Goal: Task Accomplishment & Management: Manage account settings

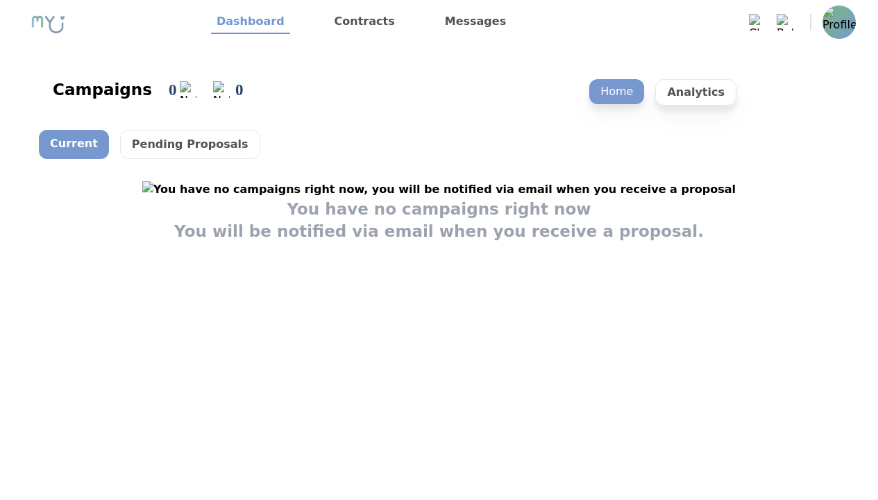
click at [846, 22] on img at bounding box center [839, 22] width 33 height 33
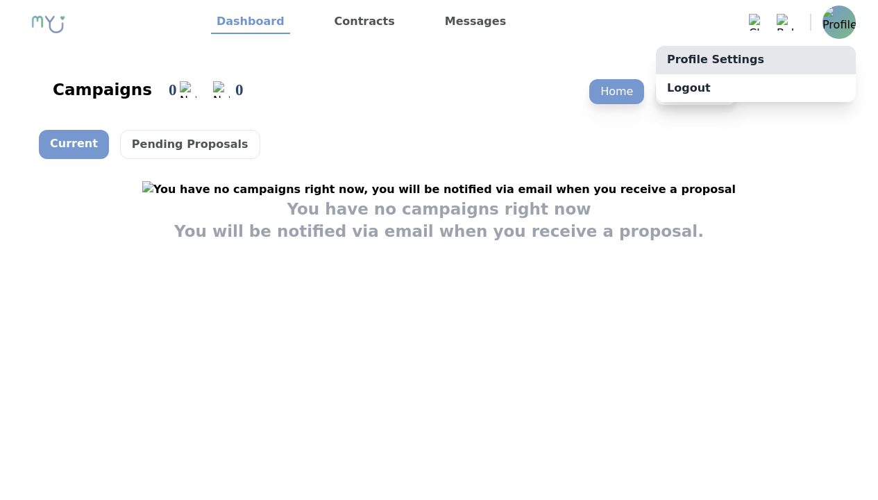
click at [810, 69] on link "Profile Settings" at bounding box center [756, 60] width 200 height 28
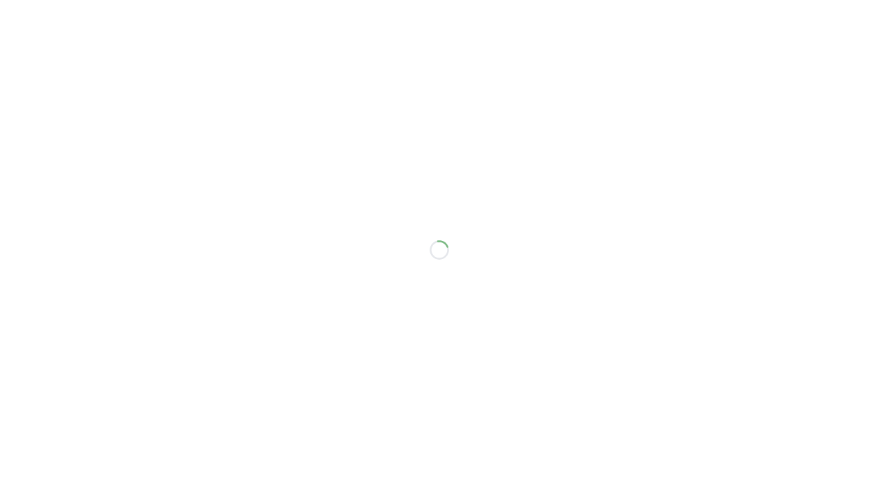
select select "**"
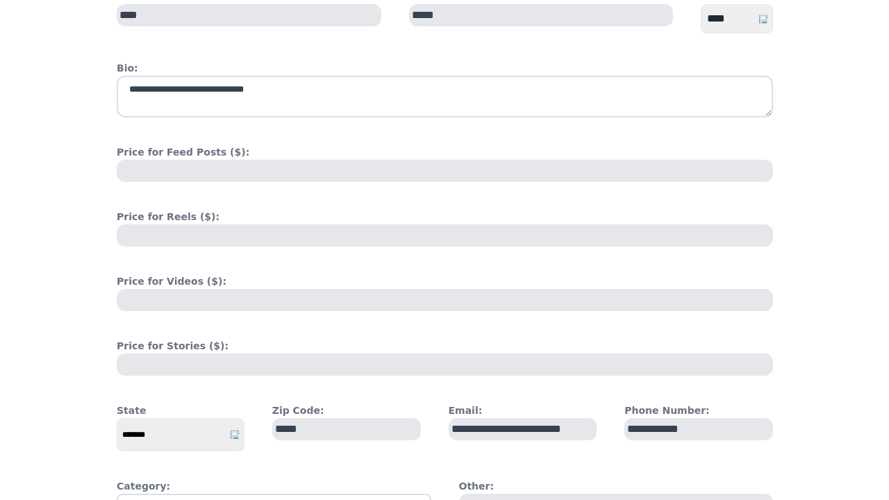
scroll to position [678, 0]
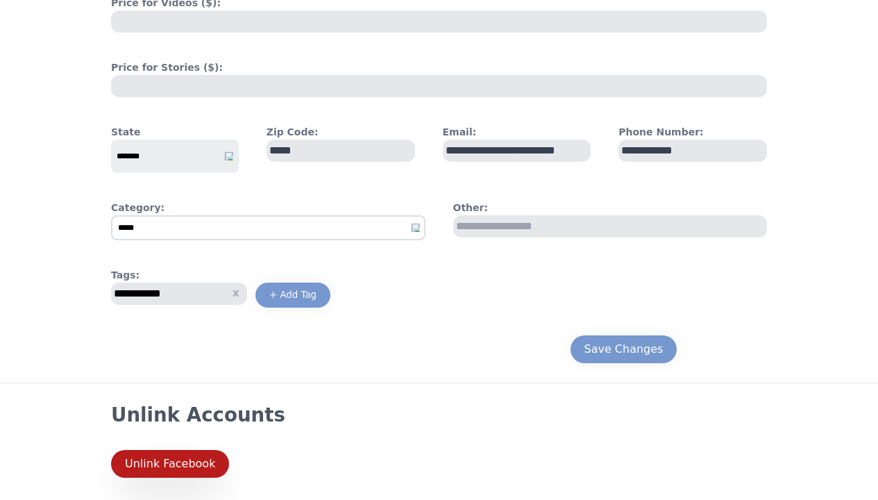
click at [194, 455] on button "Unlink Facebook" at bounding box center [170, 464] width 118 height 28
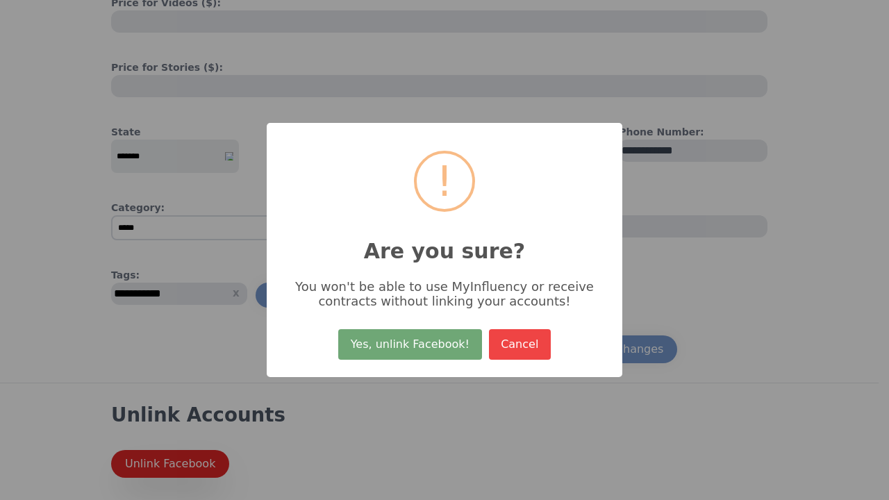
click at [387, 344] on button "Yes, unlink Facebook!" at bounding box center [409, 344] width 143 height 31
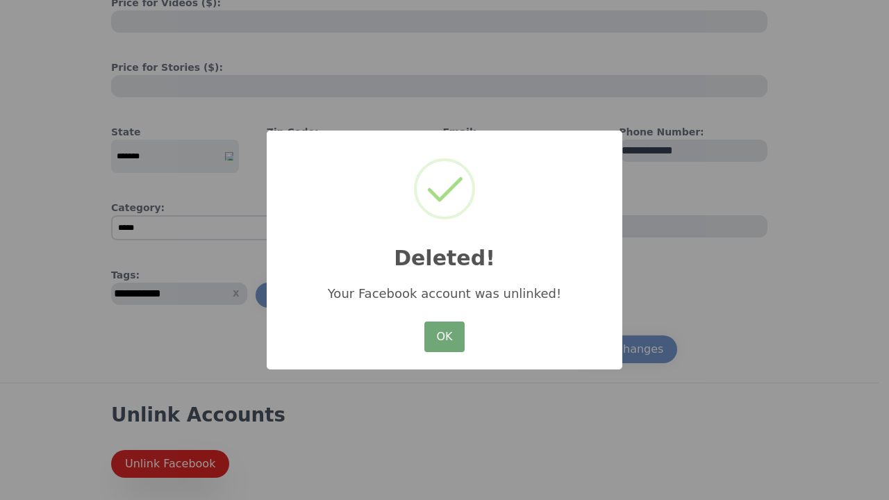
click at [462, 335] on button "OK" at bounding box center [444, 336] width 40 height 31
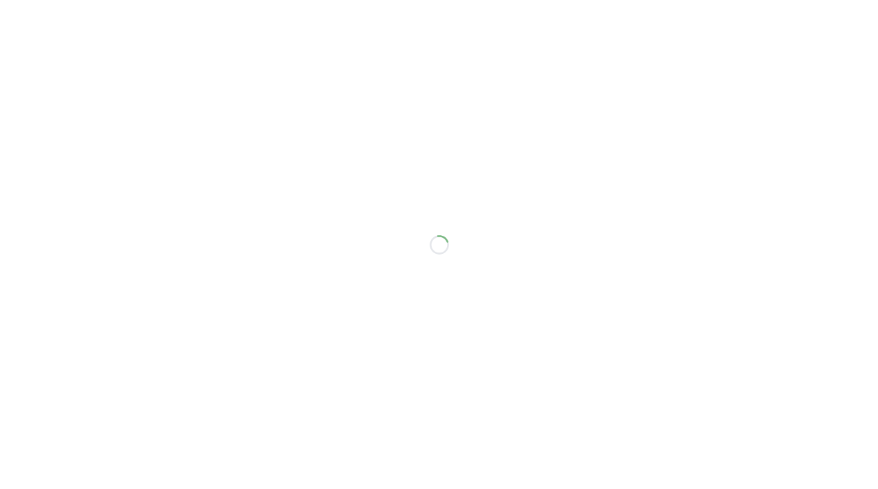
scroll to position [1, 0]
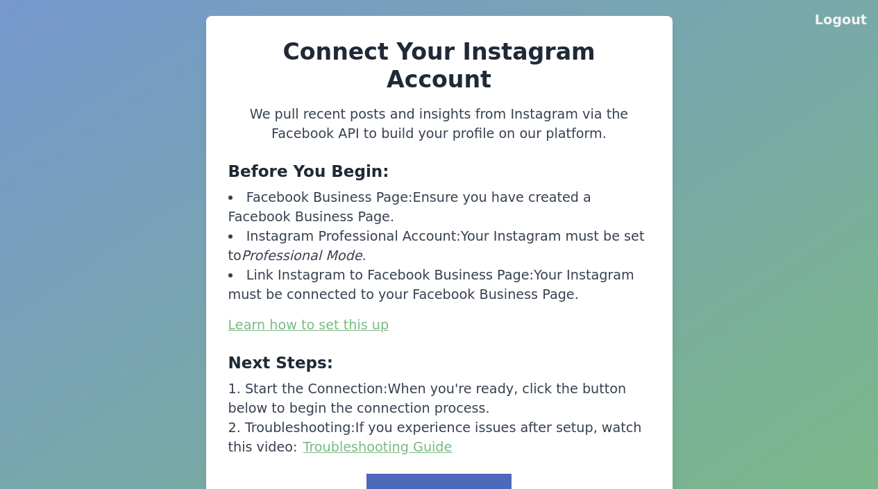
click at [444, 474] on button "Link to Facebook" at bounding box center [439, 495] width 144 height 43
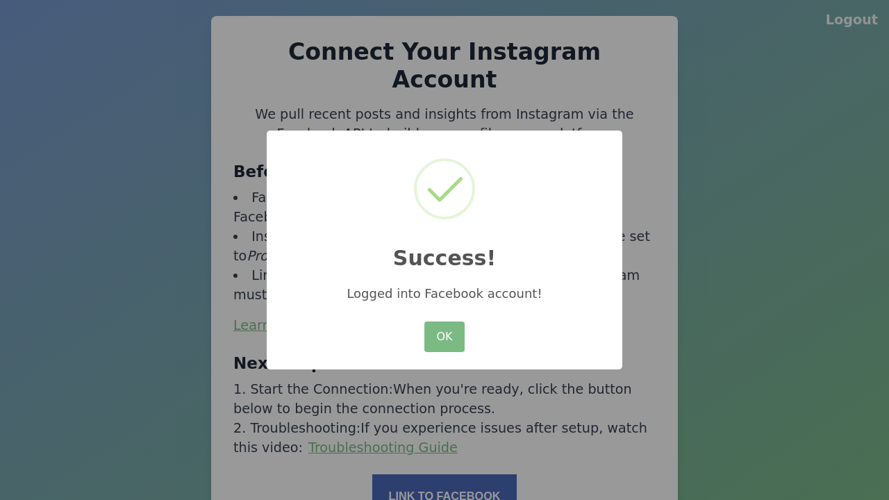
click at [466, 330] on div "OK No Cancel" at bounding box center [444, 336] width 47 height 37
click at [460, 332] on button "OK" at bounding box center [444, 336] width 40 height 31
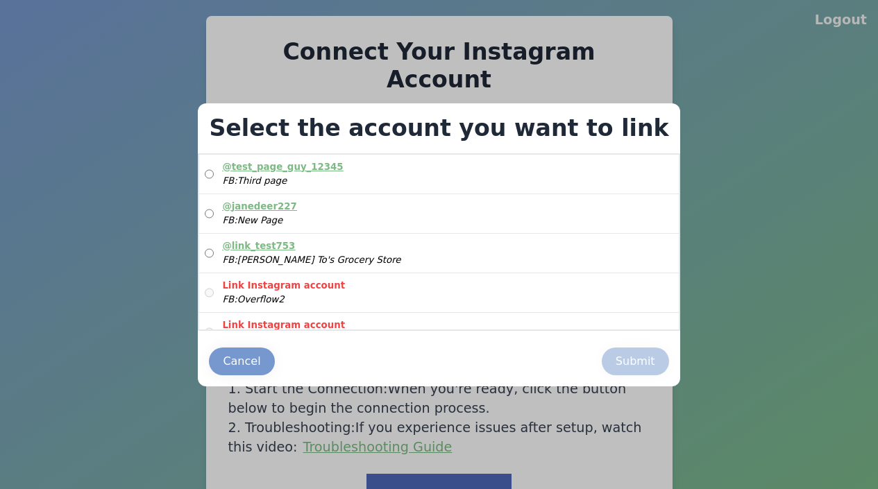
click at [764, 214] on div at bounding box center [439, 244] width 878 height 489
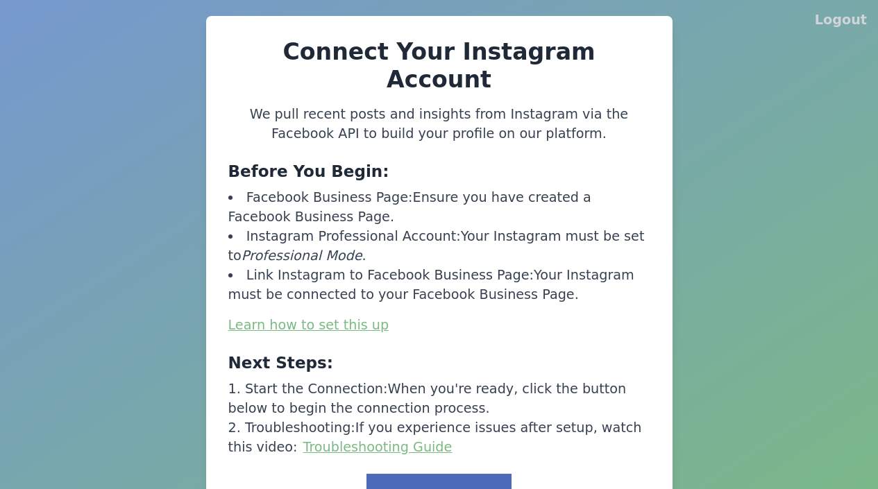
click at [857, 26] on button "Logout" at bounding box center [841, 19] width 52 height 19
